Goal: Information Seeking & Learning: Check status

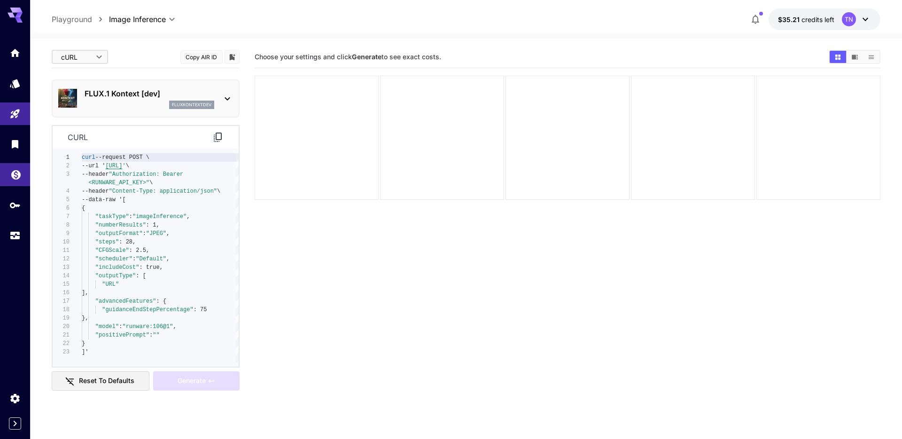
click at [16, 184] on link at bounding box center [15, 174] width 30 height 23
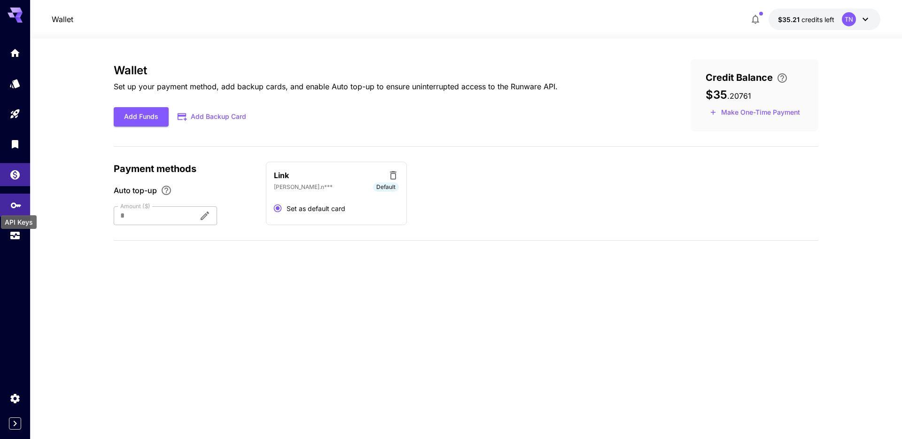
click at [16, 206] on icon "API Keys" at bounding box center [15, 202] width 11 height 11
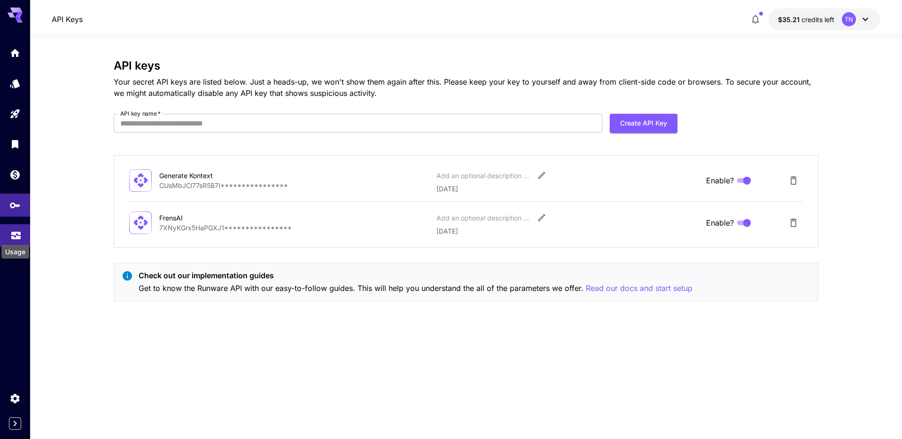
click at [16, 240] on div "Usage" at bounding box center [15, 248] width 30 height 21
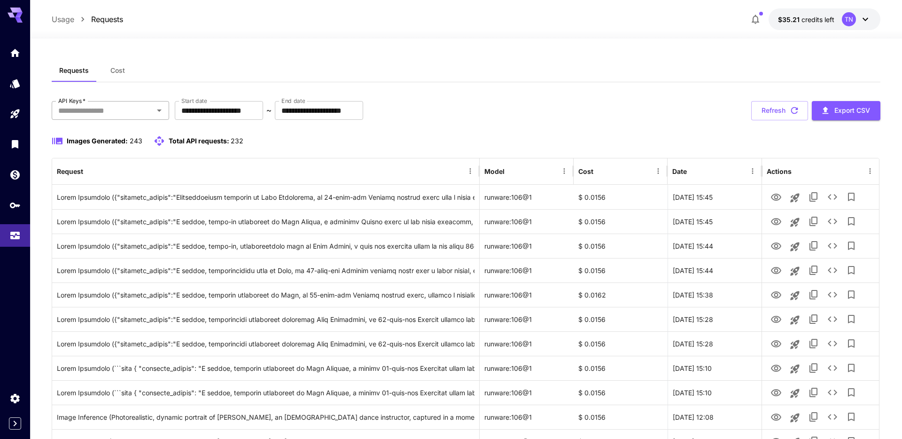
click at [154, 107] on icon "Open" at bounding box center [159, 110] width 11 height 11
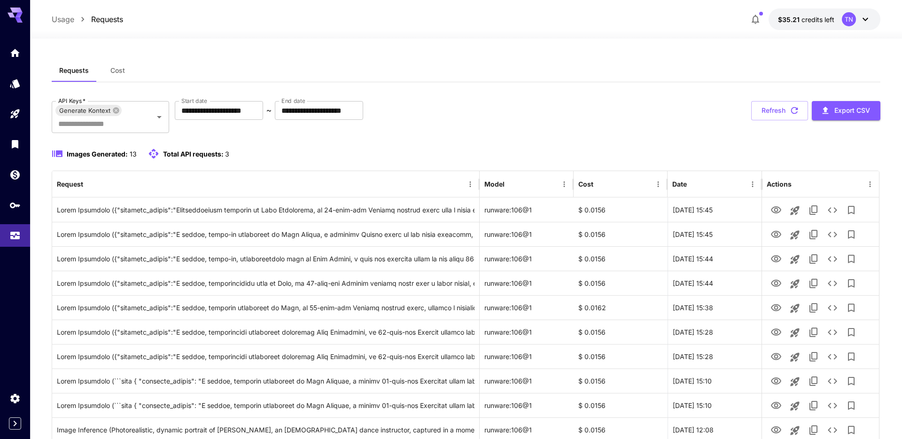
click at [117, 78] on button "Cost" at bounding box center [117, 70] width 42 height 23
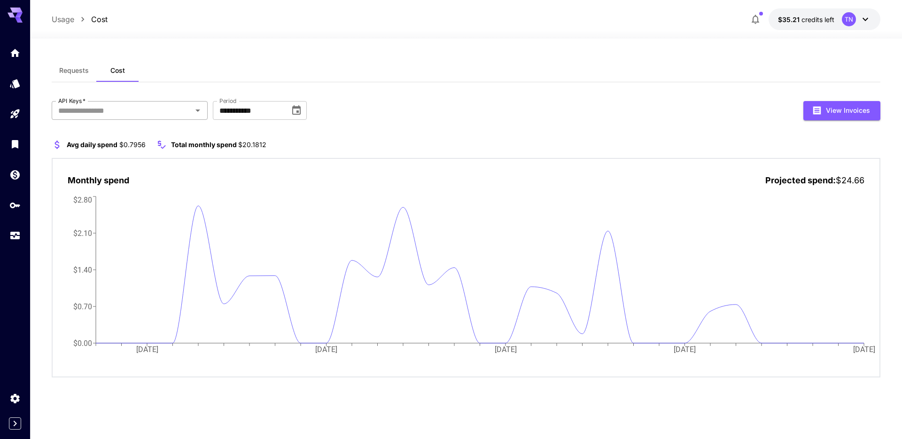
click at [122, 107] on input "API Keys   *" at bounding box center [122, 110] width 134 height 13
click at [80, 65] on button "Requests" at bounding box center [74, 70] width 45 height 23
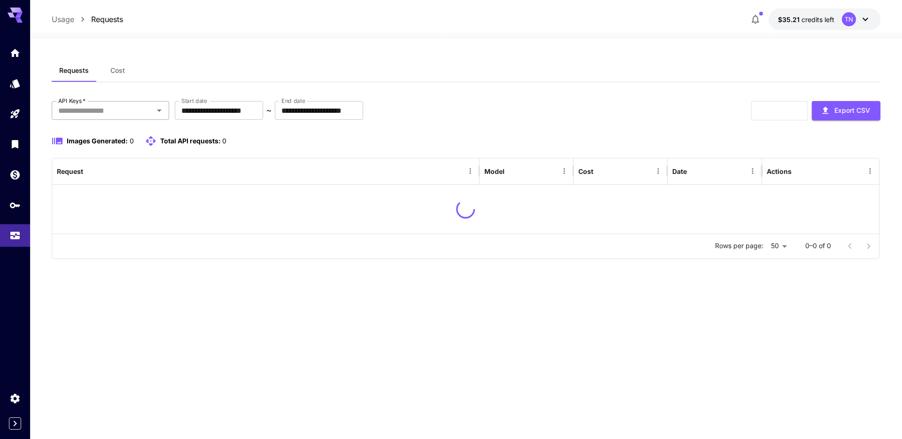
click at [143, 111] on input "API Keys   *" at bounding box center [103, 110] width 96 height 13
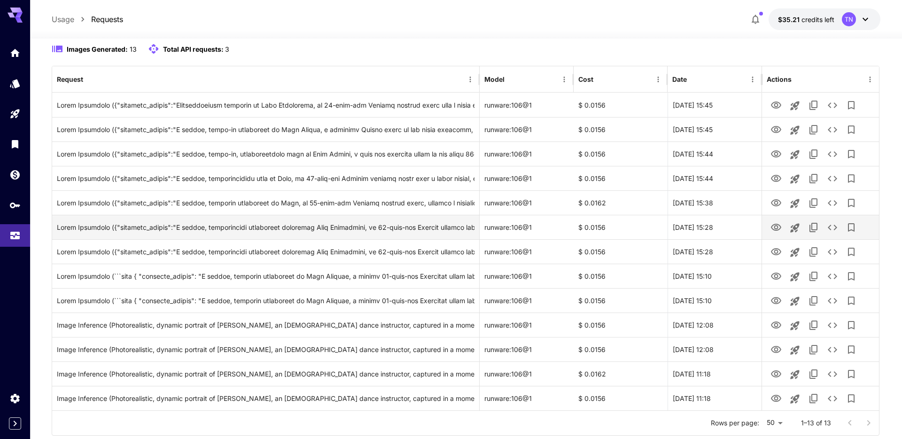
scroll to position [102, 0]
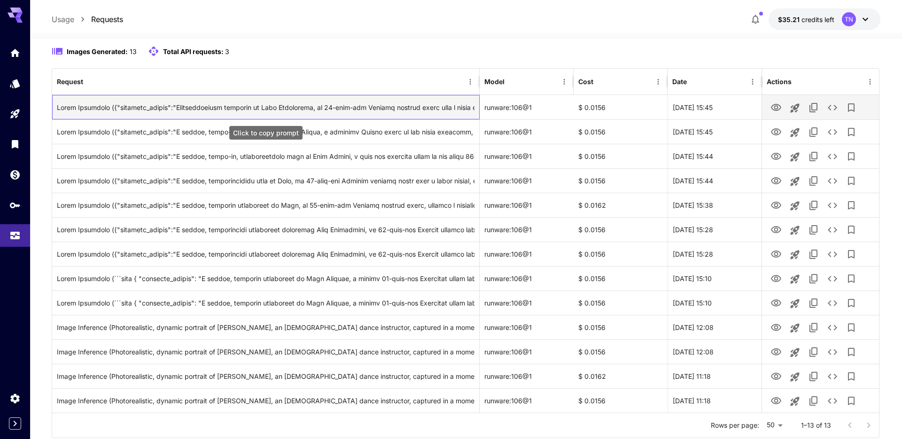
click at [408, 109] on div "Click to copy prompt" at bounding box center [265, 107] width 417 height 24
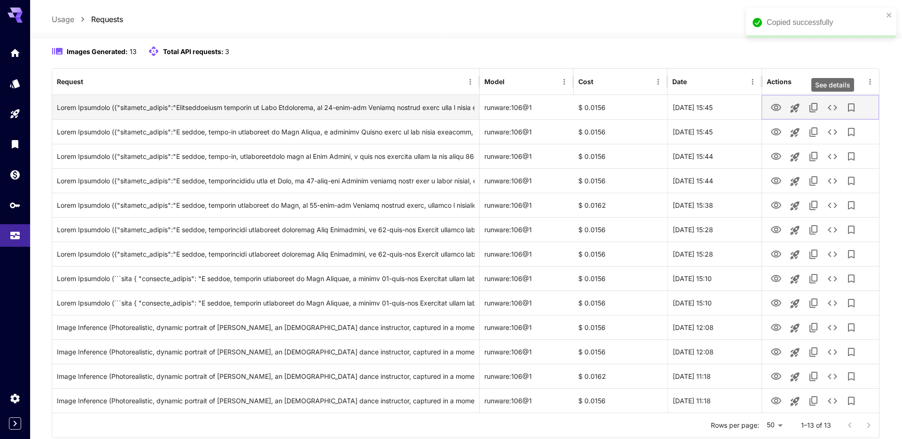
click at [836, 106] on icon "See details" at bounding box center [832, 107] width 11 height 11
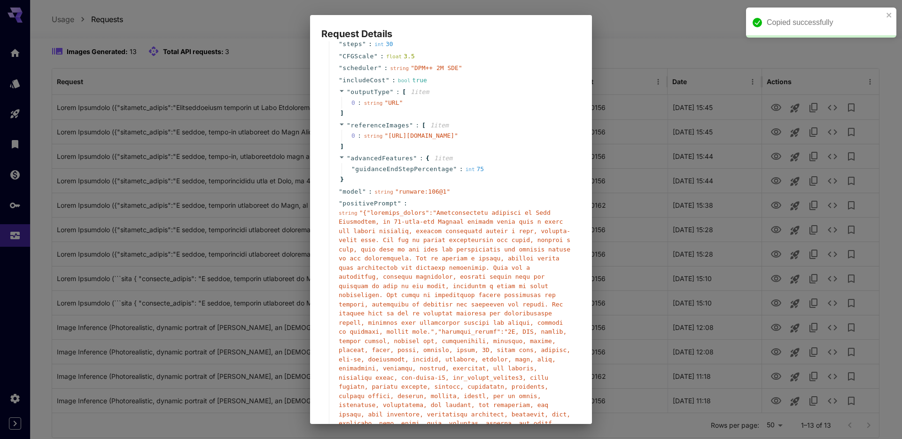
scroll to position [0, 0]
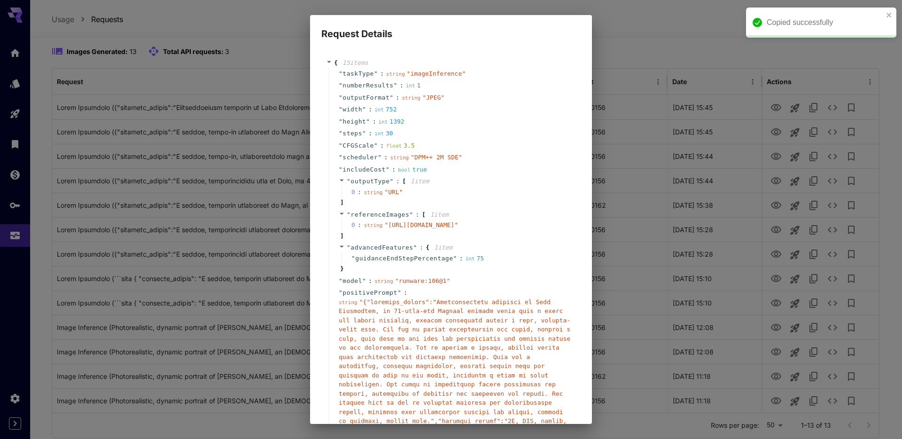
click at [680, 151] on div "Request Details { 15 item s " taskType " : string " imageInference " " numberRe…" at bounding box center [451, 219] width 902 height 439
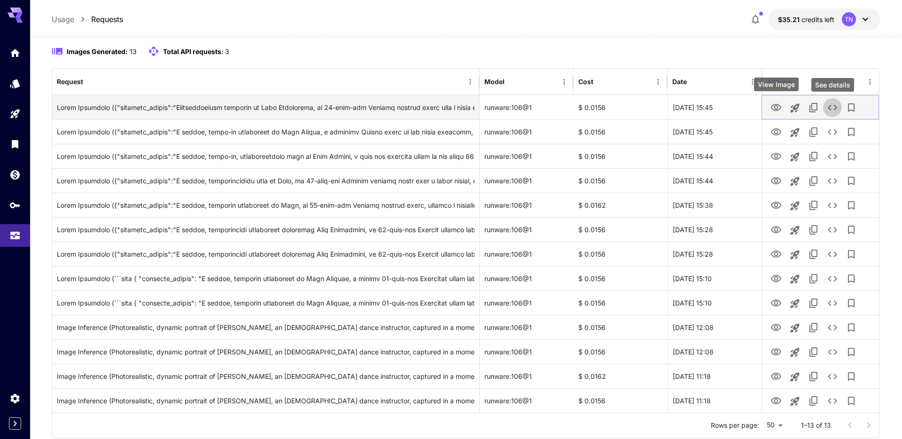
click at [782, 109] on icon "View Image" at bounding box center [776, 107] width 11 height 11
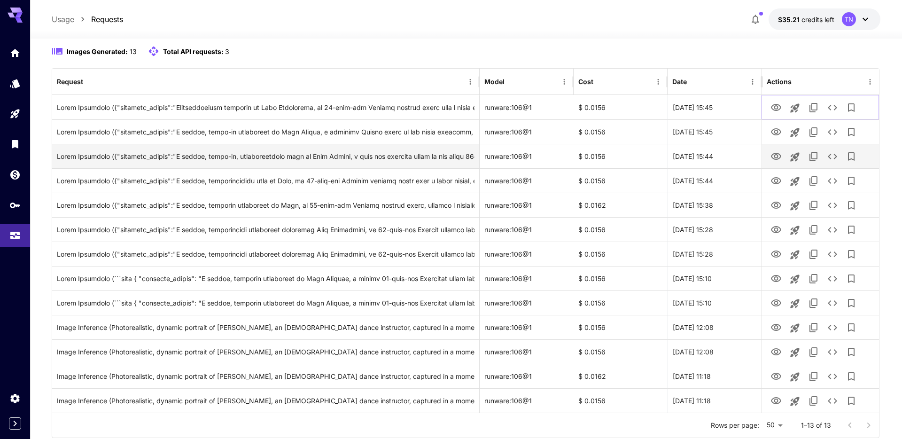
scroll to position [130, 0]
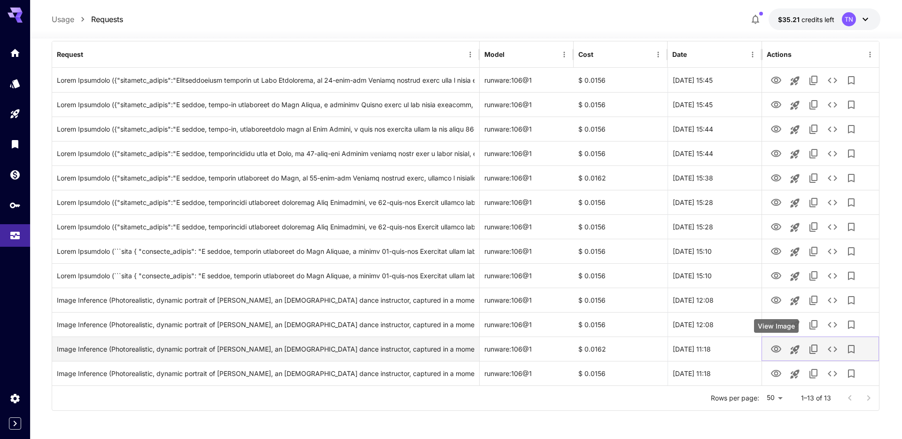
click at [773, 353] on icon "View Image" at bounding box center [776, 349] width 11 height 11
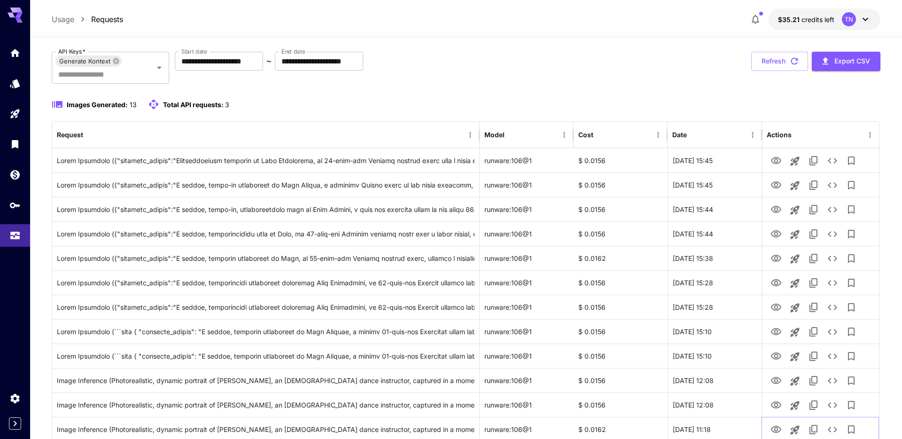
scroll to position [48, 0]
click at [868, 136] on icon "Menu" at bounding box center [870, 136] width 8 height 8
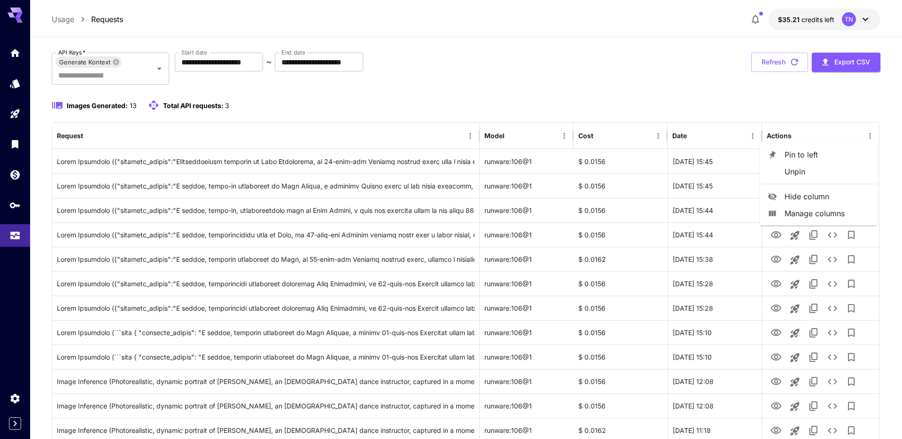
click at [798, 216] on span "Manage columns" at bounding box center [827, 213] width 85 height 11
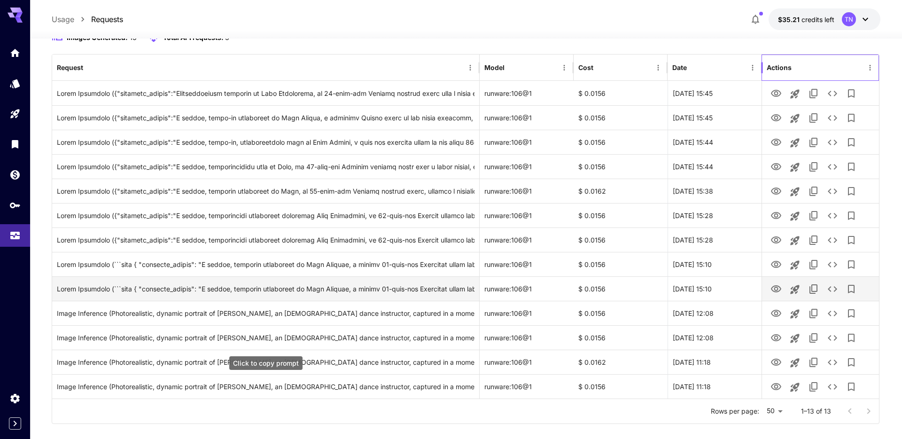
scroll to position [130, 0]
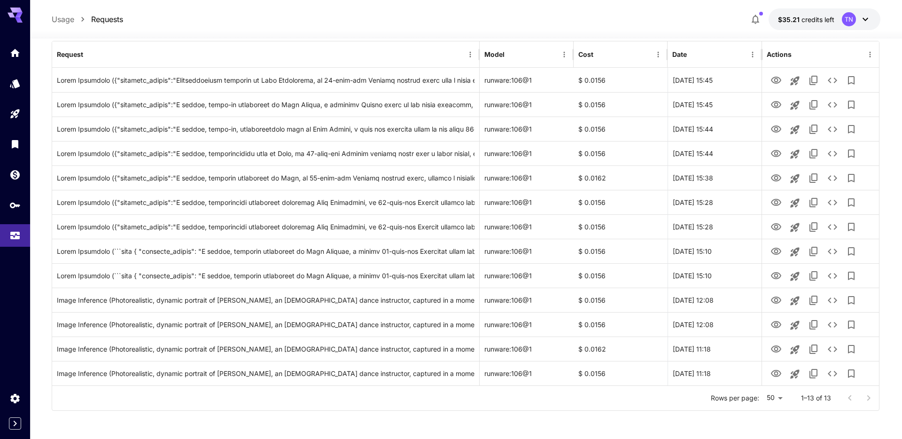
click at [413, 419] on div "**********" at bounding box center [466, 174] width 829 height 530
click at [435, 406] on div "Rows per page: 50 ** 1–13 of 13" at bounding box center [465, 398] width 827 height 24
click at [439, 422] on div "**********" at bounding box center [466, 174] width 829 height 530
click at [480, 414] on div "**********" at bounding box center [466, 174] width 829 height 489
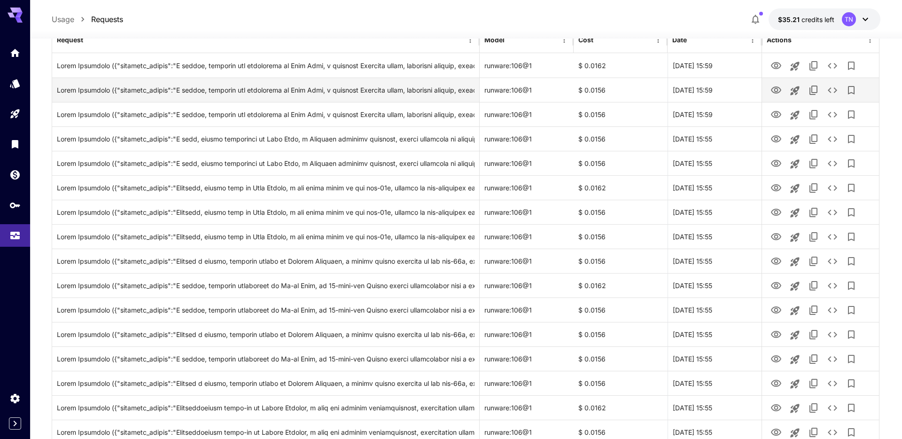
scroll to position [0, 0]
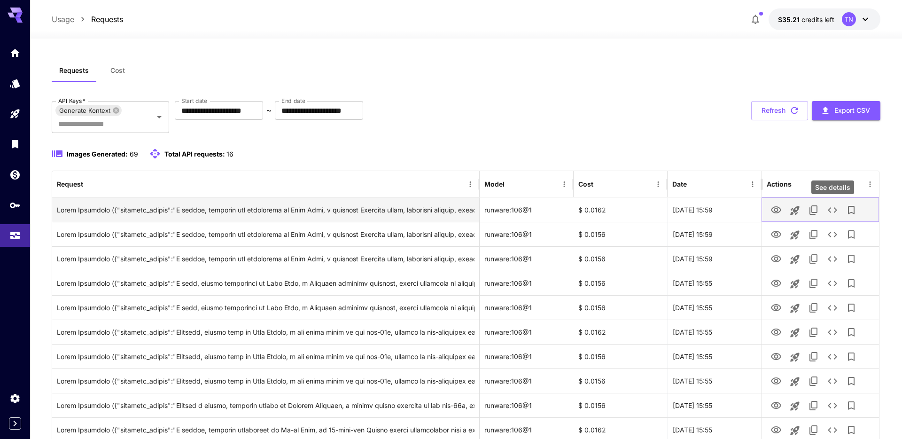
click at [836, 210] on icon "See details" at bounding box center [832, 209] width 11 height 11
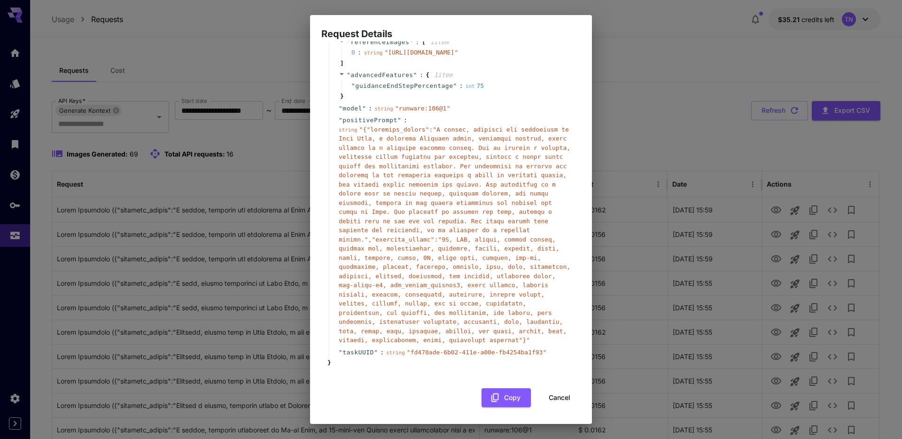
scroll to position [182, 0]
click at [364, 140] on span "" "" at bounding box center [455, 235] width 232 height 218
click at [661, 183] on div "Request Details { 15 item s " taskType " : string " imageInference " " numberRe…" at bounding box center [451, 219] width 902 height 439
click at [563, 403] on button "Cancel" at bounding box center [560, 397] width 42 height 19
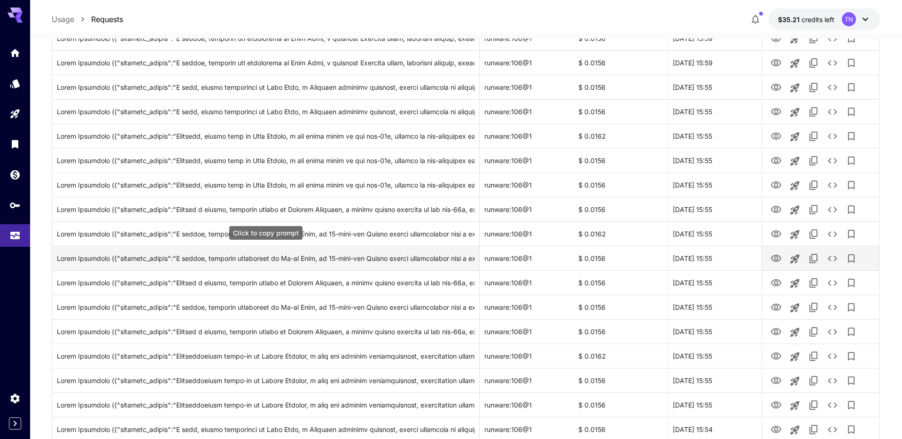
scroll to position [0, 0]
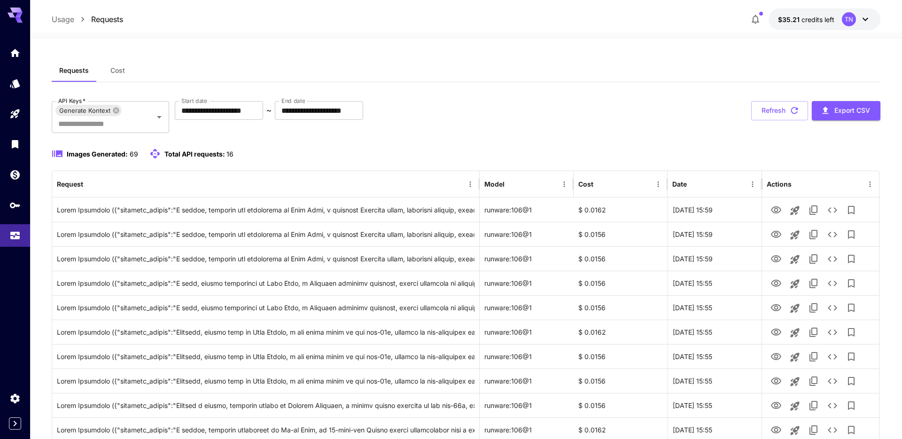
click at [119, 74] on span "Cost" at bounding box center [117, 70] width 15 height 8
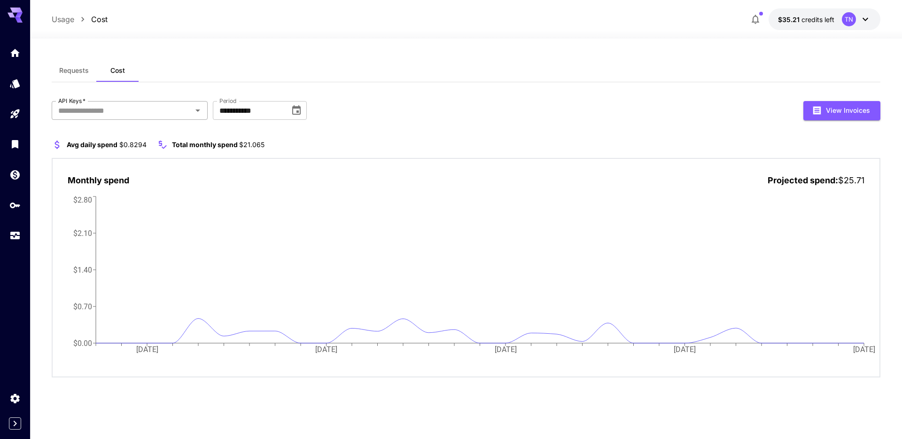
click at [190, 112] on div "API Keys   *" at bounding box center [130, 110] width 156 height 19
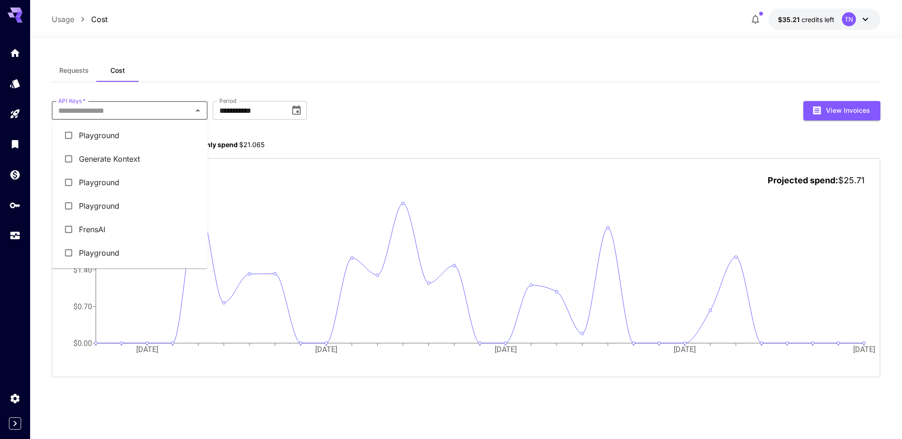
click at [87, 156] on li "Generate Kontext" at bounding box center [130, 158] width 156 height 23
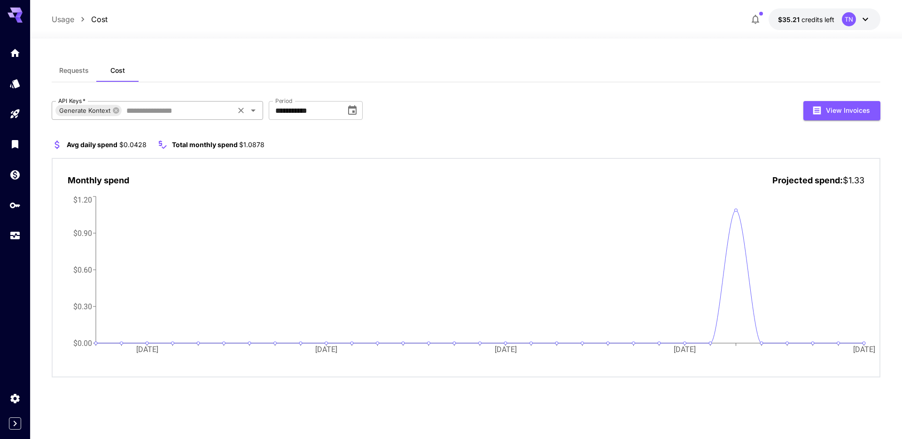
click at [164, 110] on input "API Keys   *" at bounding box center [178, 110] width 110 height 13
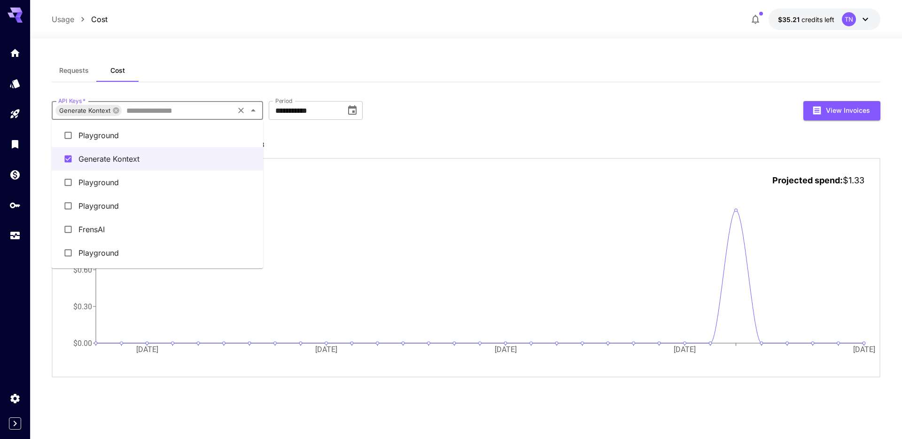
click at [118, 140] on li "Playground" at bounding box center [157, 135] width 211 height 23
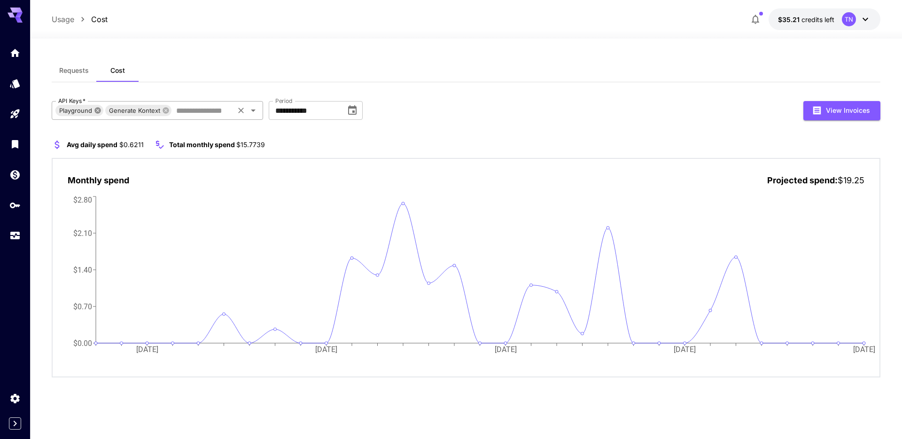
click at [97, 112] on icon at bounding box center [98, 110] width 6 height 6
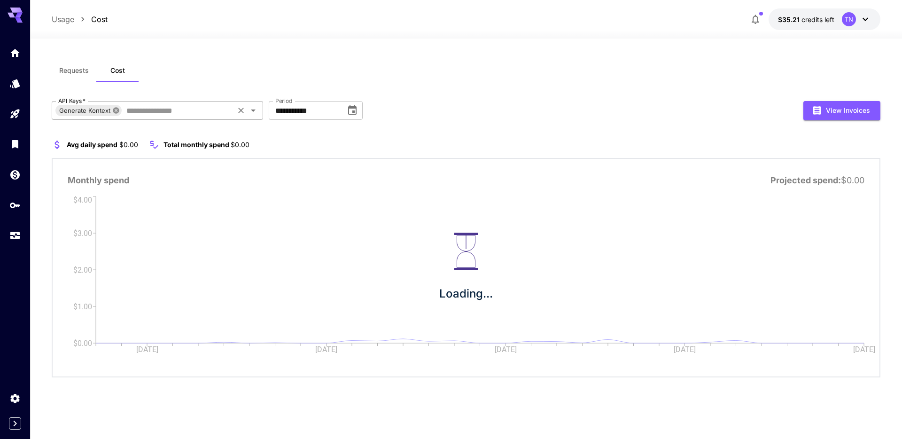
click at [116, 114] on icon at bounding box center [116, 111] width 8 height 8
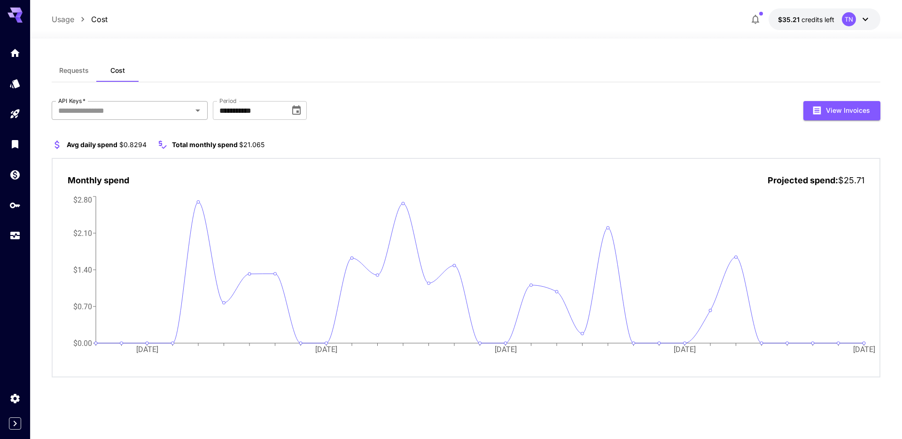
click at [134, 111] on input "API Keys   *" at bounding box center [122, 110] width 134 height 13
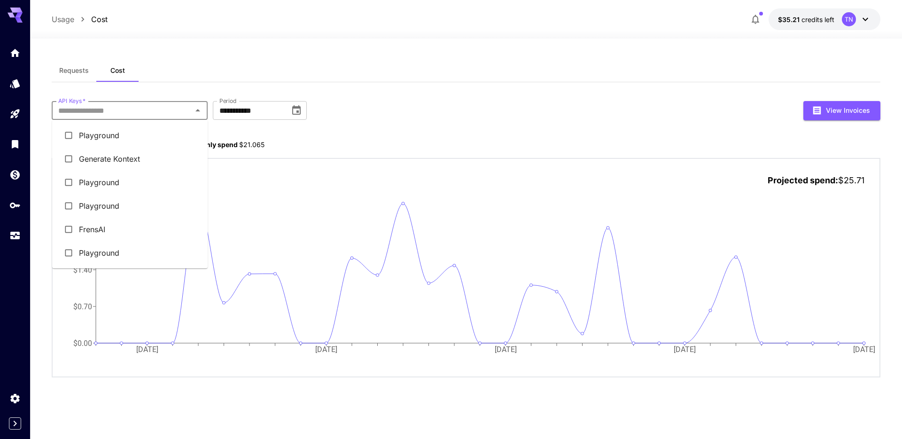
click at [87, 229] on li "FrensAI" at bounding box center [130, 229] width 156 height 23
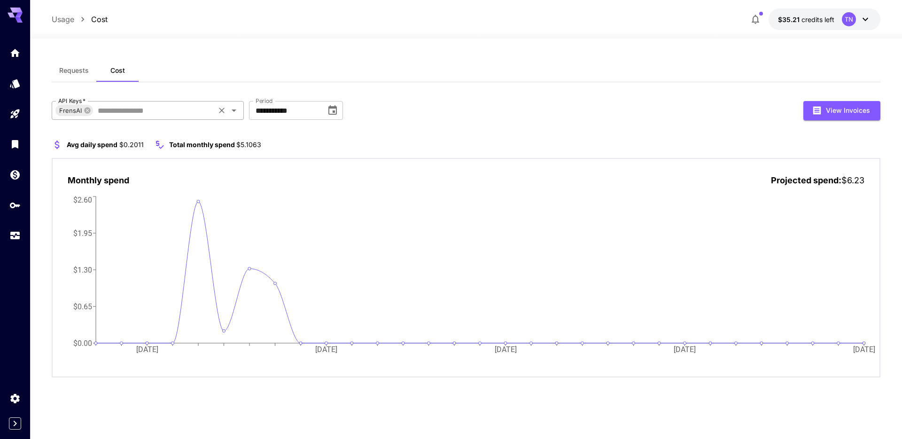
click at [201, 114] on input "API Keys   *" at bounding box center [153, 110] width 119 height 13
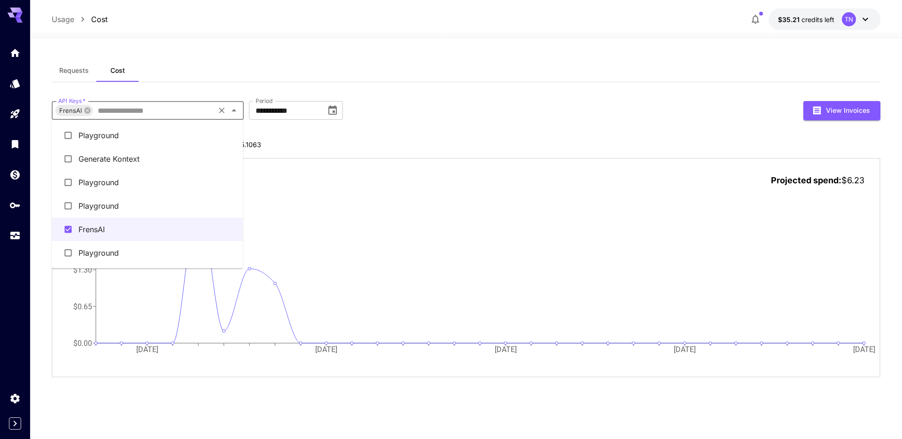
click at [109, 166] on li "Generate Kontext" at bounding box center [147, 158] width 191 height 23
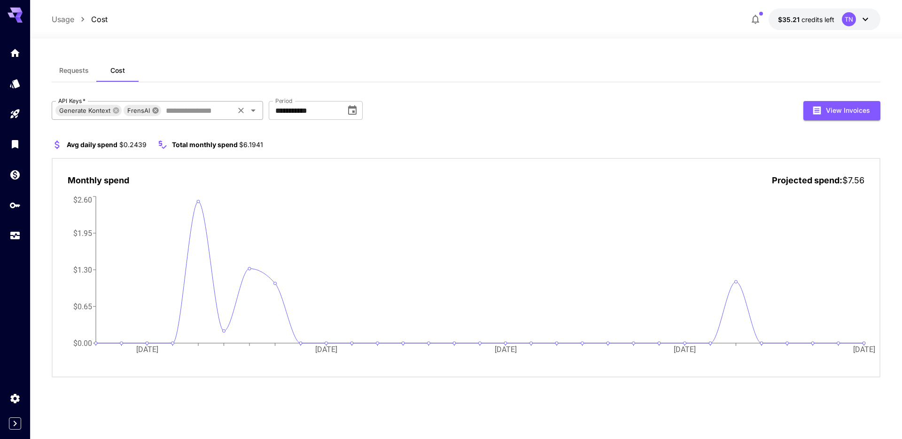
click at [156, 112] on icon at bounding box center [156, 110] width 6 height 6
click at [61, 74] on button "Requests" at bounding box center [74, 70] width 45 height 23
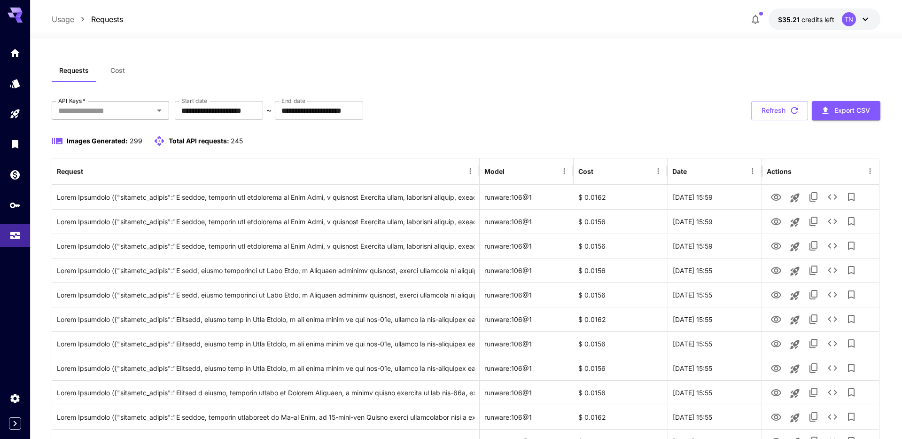
click at [155, 112] on icon "Open" at bounding box center [159, 110] width 11 height 11
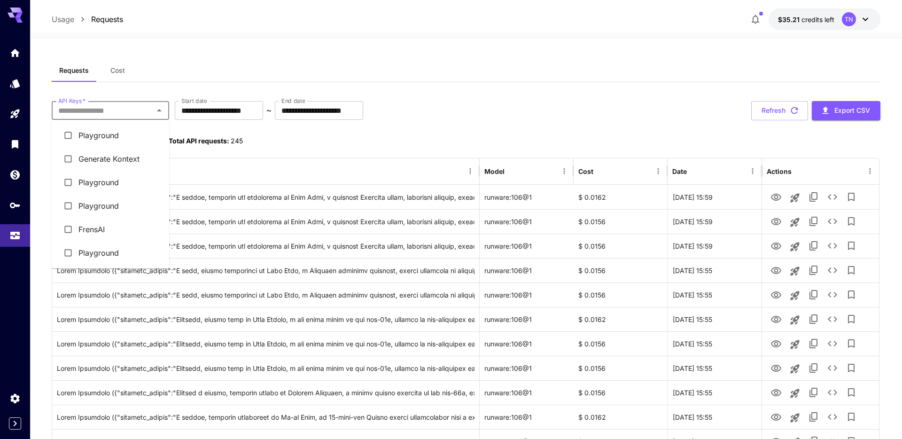
click at [128, 163] on li "Generate Kontext" at bounding box center [110, 158] width 117 height 23
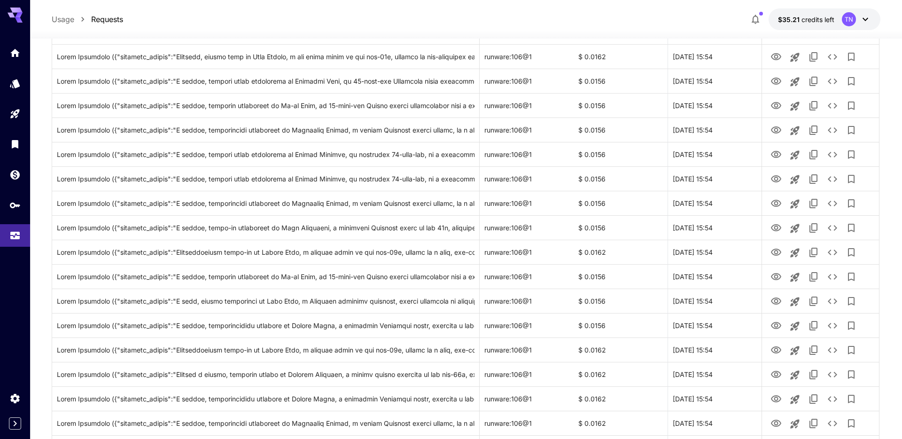
scroll to position [1034, 0]
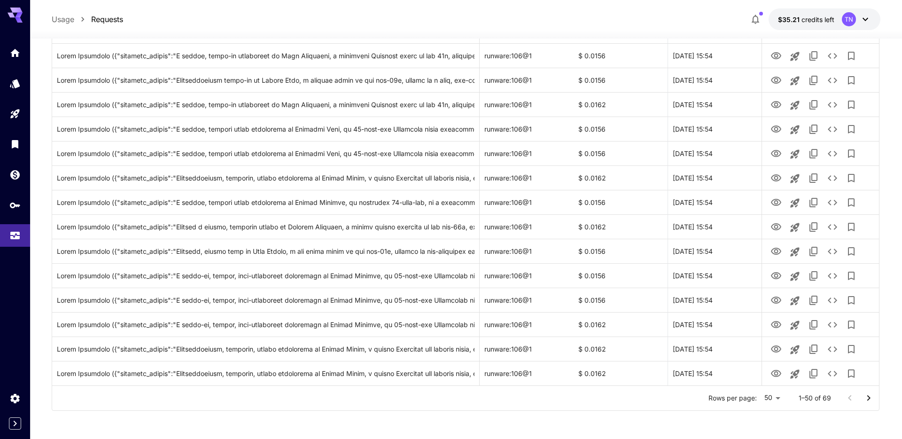
click at [861, 399] on button "Go to next page" at bounding box center [869, 398] width 19 height 19
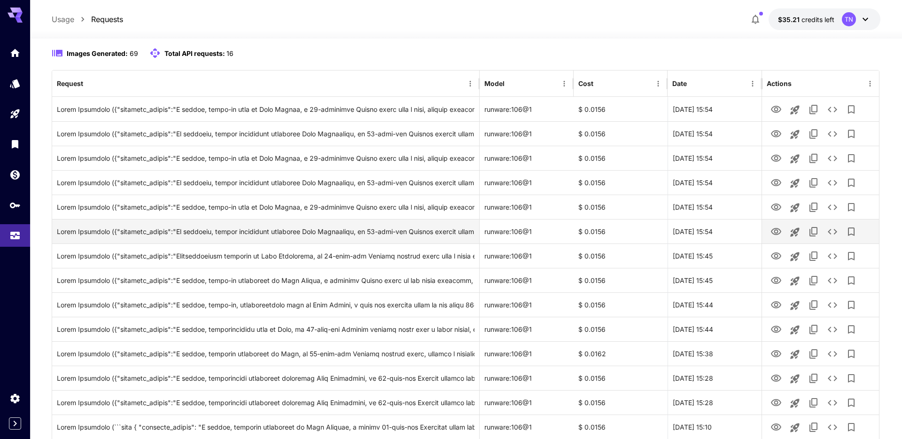
scroll to position [276, 0]
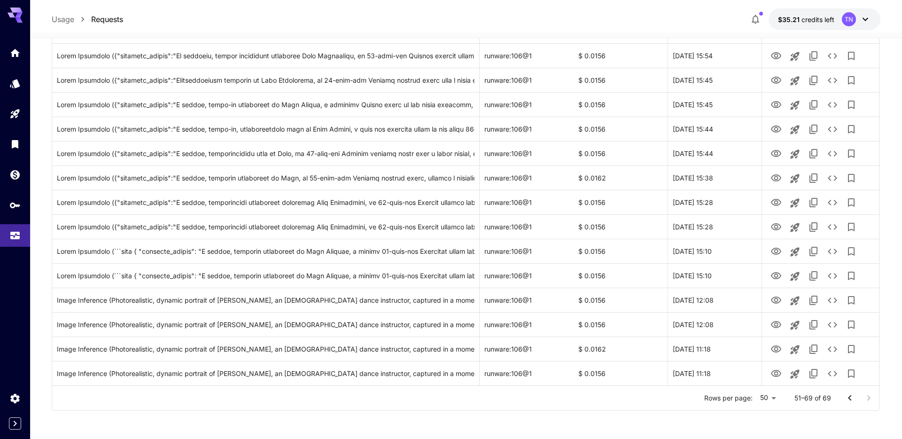
click at [779, 399] on body "**********" at bounding box center [451, 81] width 902 height 715
click at [763, 417] on li "100" at bounding box center [769, 419] width 28 height 17
type input "***"
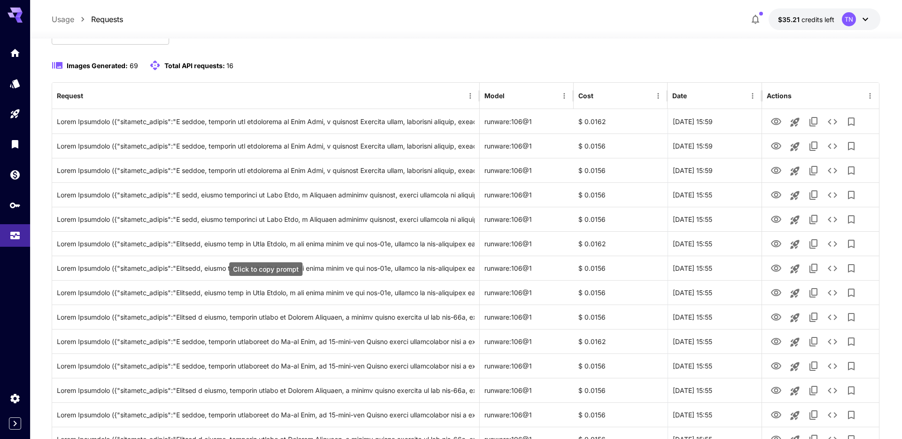
scroll to position [0, 0]
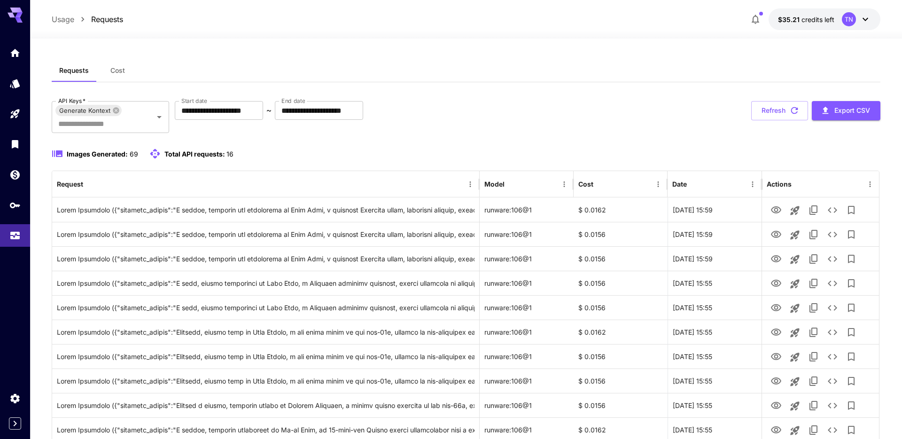
click at [553, 107] on div "**********" at bounding box center [466, 117] width 829 height 32
click at [117, 72] on span "Cost" at bounding box center [117, 70] width 15 height 8
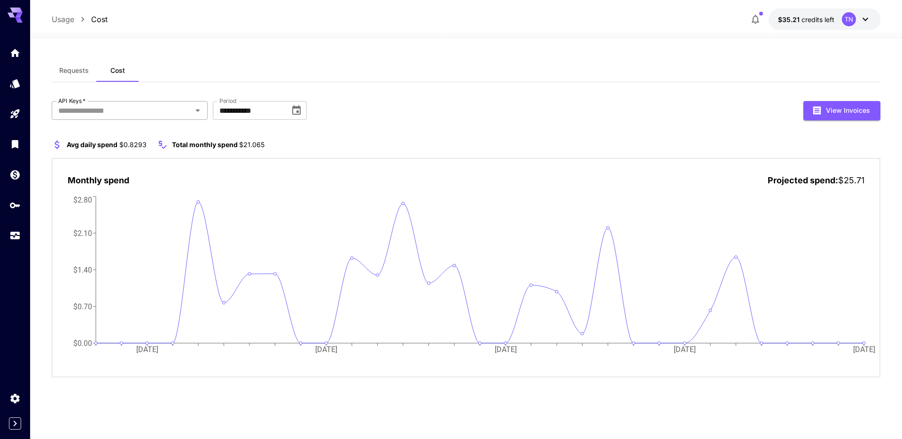
click at [167, 113] on input "API Keys   *" at bounding box center [122, 110] width 134 height 13
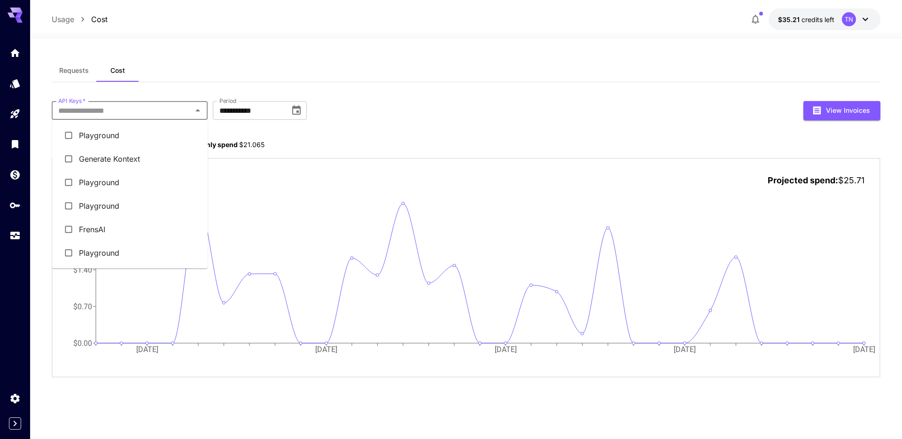
click at [100, 158] on li "Generate Kontext" at bounding box center [130, 158] width 156 height 23
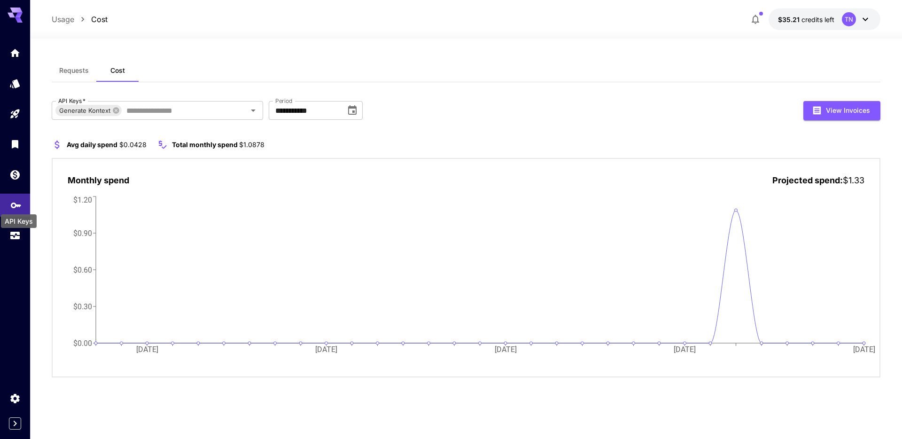
click at [18, 204] on icon "API Keys" at bounding box center [15, 202] width 11 height 11
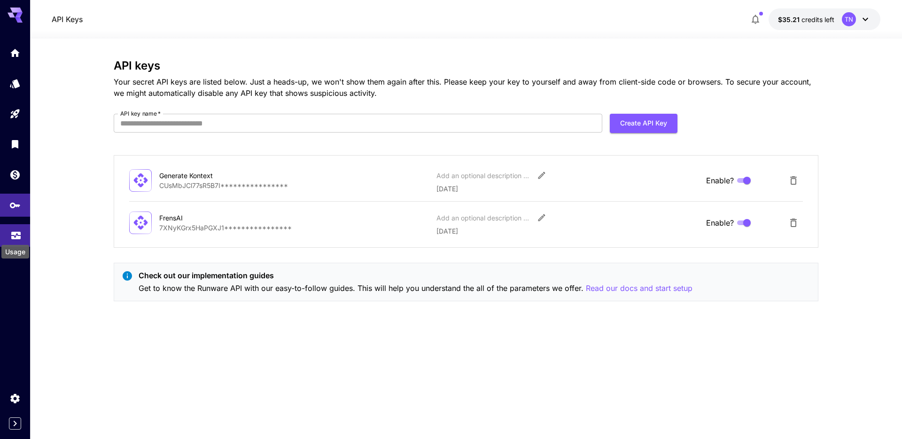
click at [17, 234] on icon "Usage" at bounding box center [15, 234] width 9 height 5
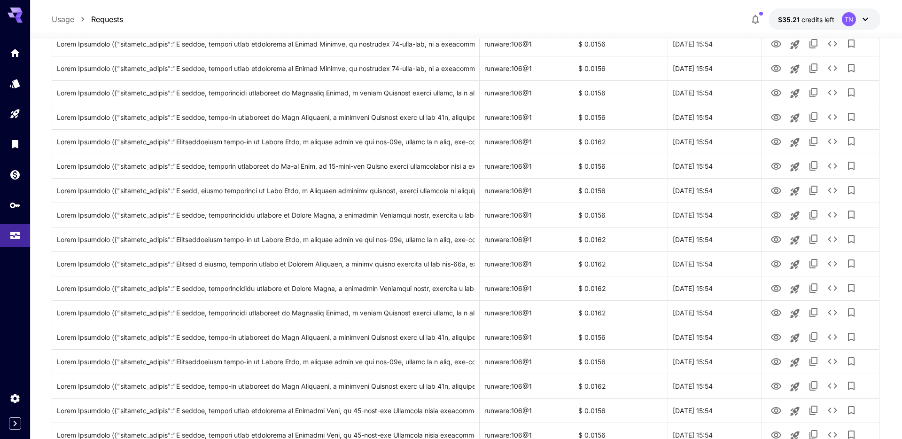
scroll to position [1021, 0]
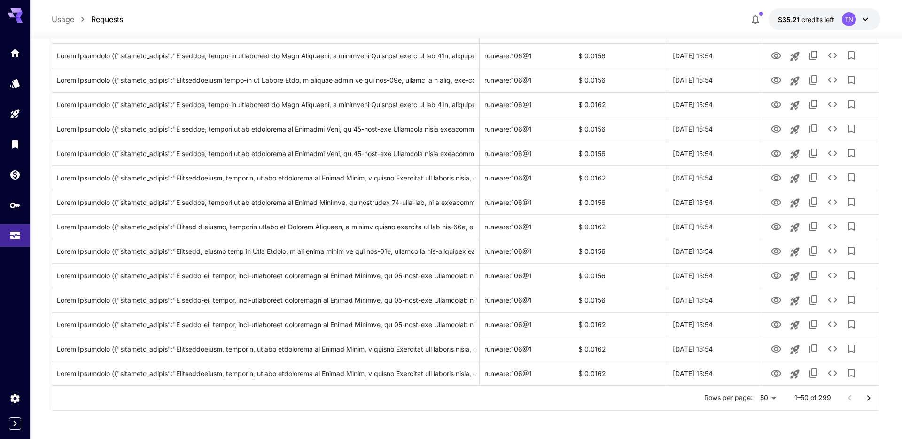
click at [867, 395] on icon "Go to next page" at bounding box center [868, 397] width 11 height 11
